Goal: Task Accomplishment & Management: Complete application form

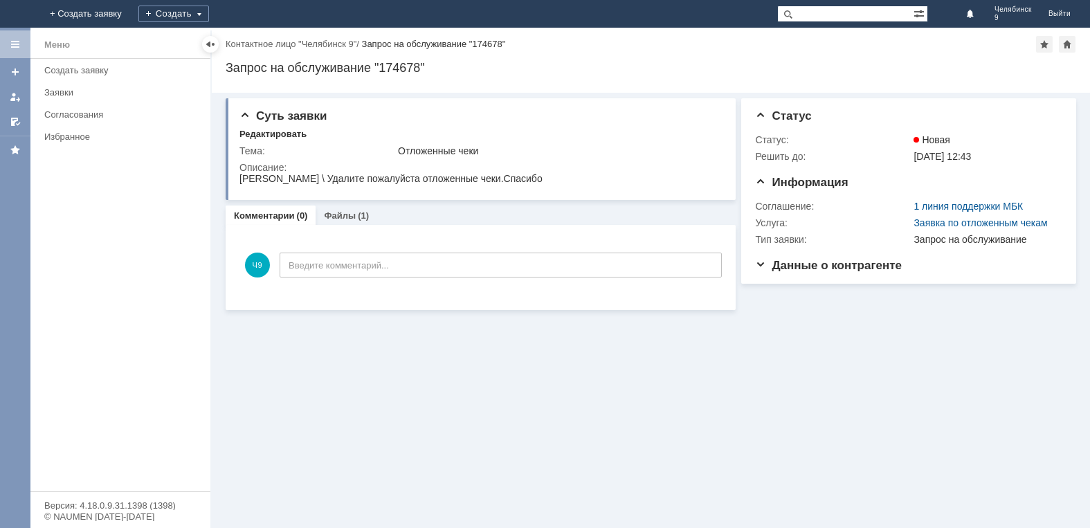
click at [17, 14] on img at bounding box center [17, 14] width 0 height 0
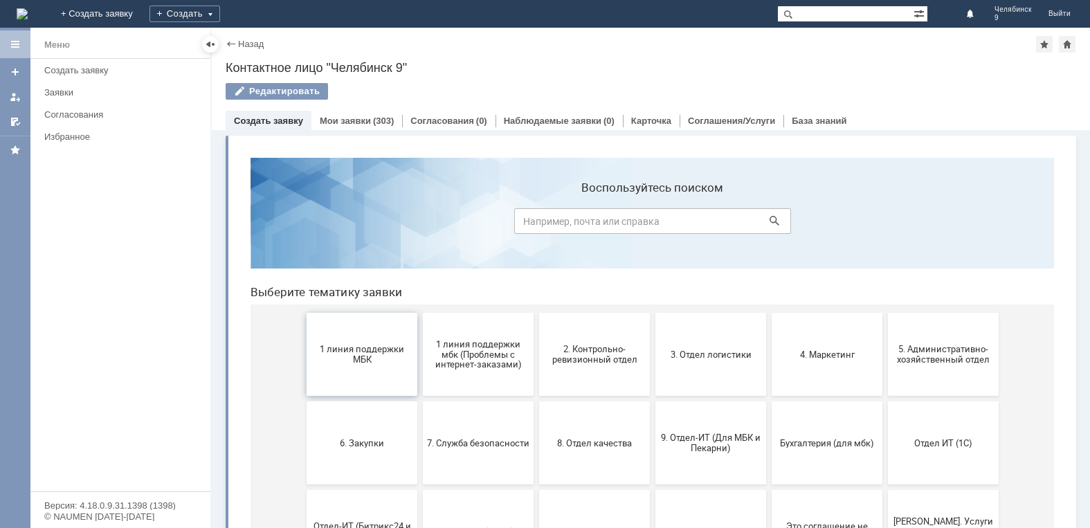
click at [371, 368] on button "1 линия поддержки МБК" at bounding box center [361, 354] width 111 height 83
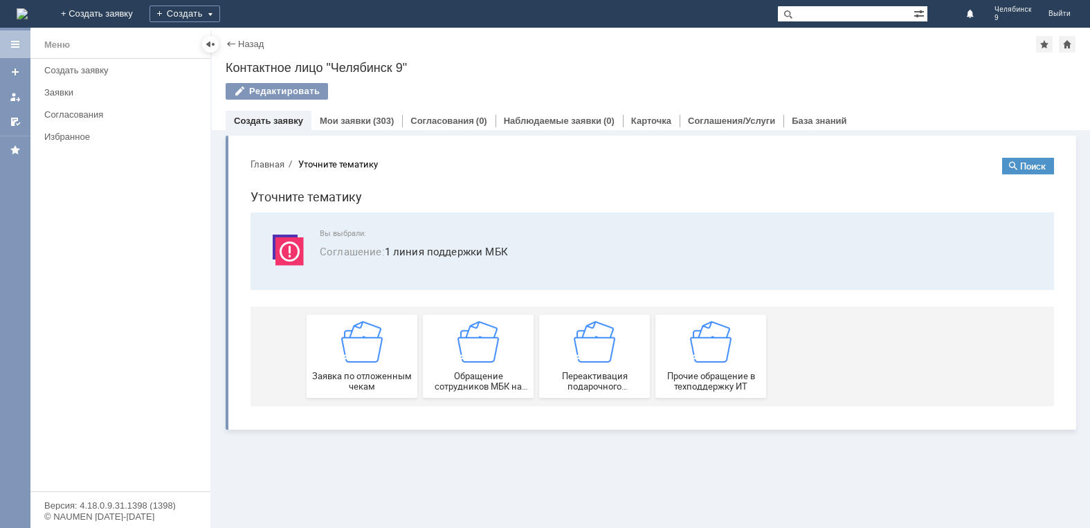
drag, startPoint x: 351, startPoint y: 376, endPoint x: 357, endPoint y: 363, distance: 14.9
click at [354, 367] on div "Заявка по отложенным чекам" at bounding box center [362, 356] width 102 height 71
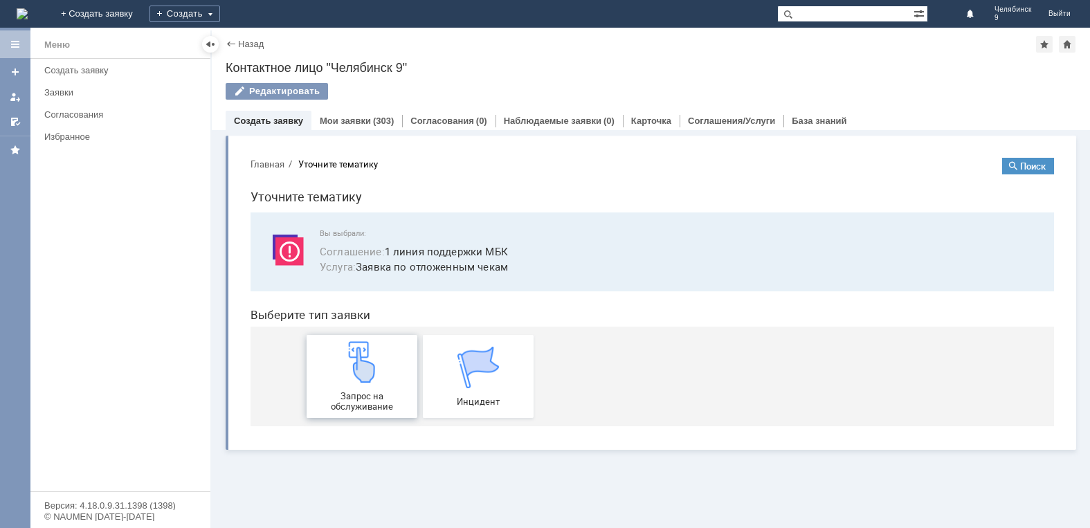
click at [354, 380] on img at bounding box center [362, 362] width 42 height 42
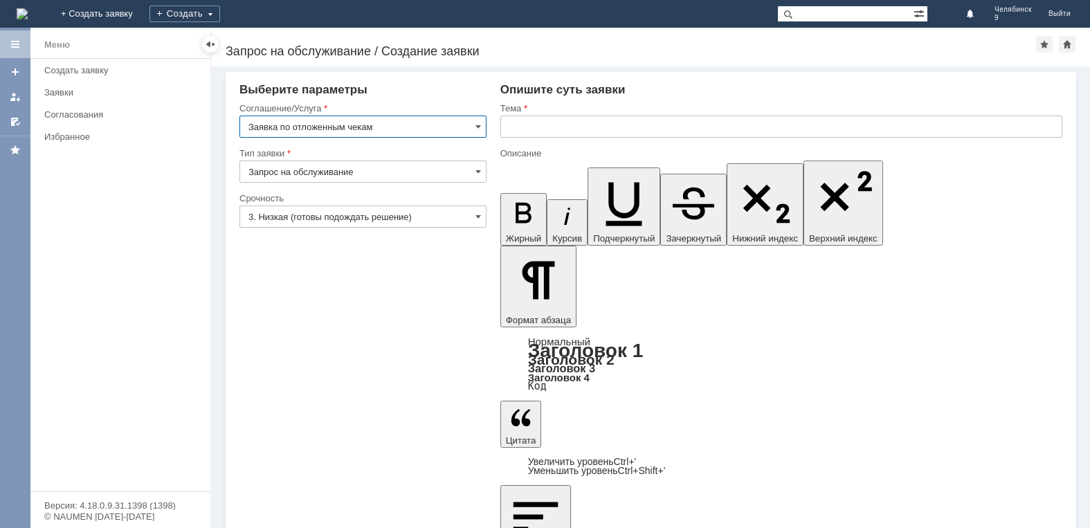
click at [597, 128] on input "text" at bounding box center [781, 127] width 562 height 22
type input "Отложенные чеки"
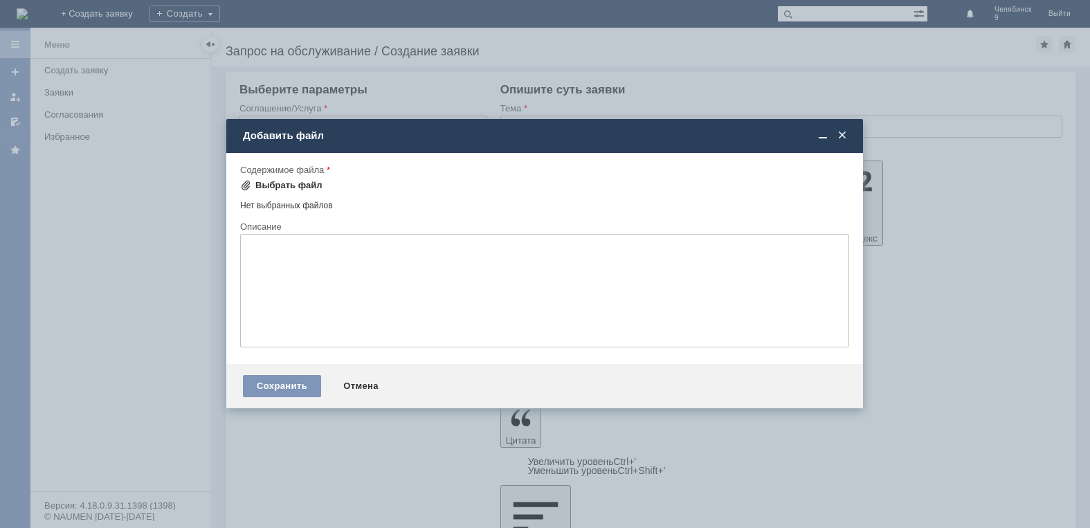
click at [277, 186] on div "Выбрать файл" at bounding box center [288, 185] width 67 height 11
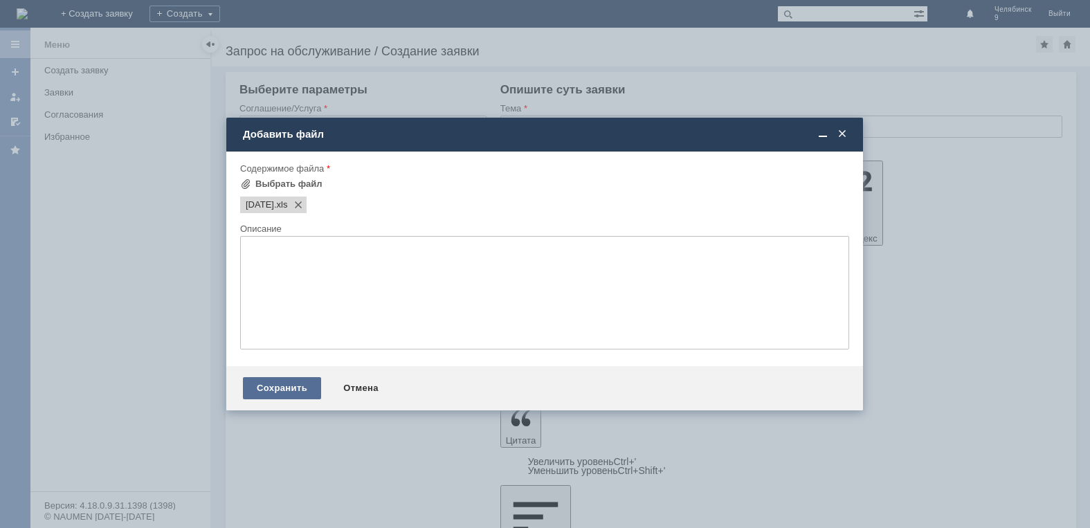
click at [286, 381] on div "Сохранить" at bounding box center [282, 388] width 78 height 22
